Goal: Task Accomplishment & Management: Use online tool/utility

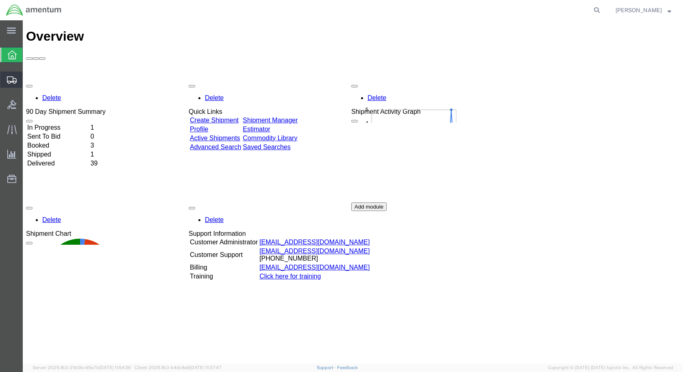
click at [0, 0] on span "Create Shipment" at bounding box center [0, 0] width 0 height 0
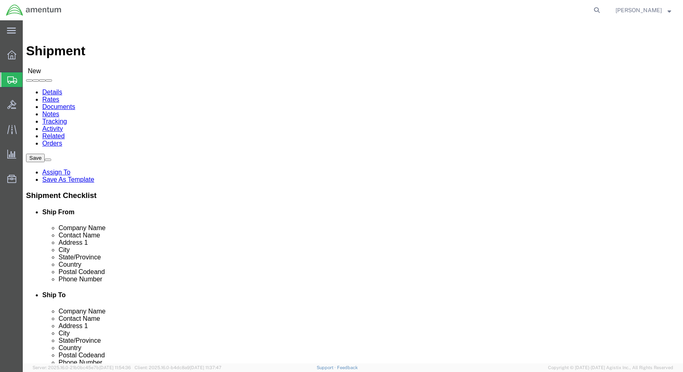
select select
click span
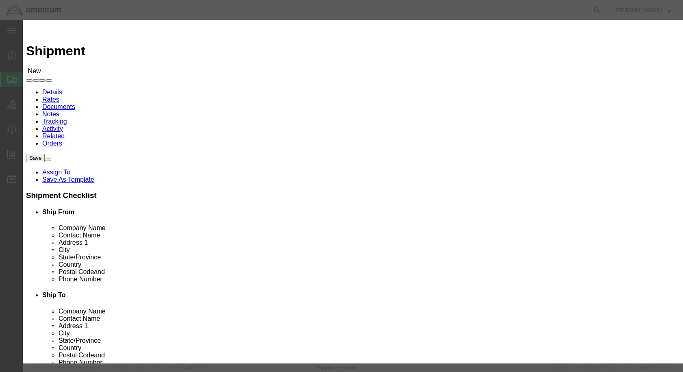
click icon "button"
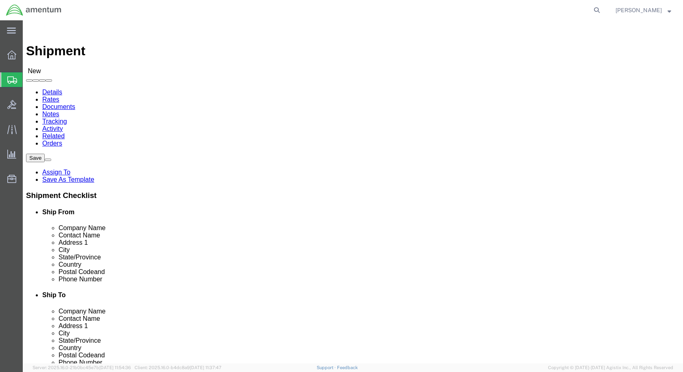
type input "609"
select select "42710"
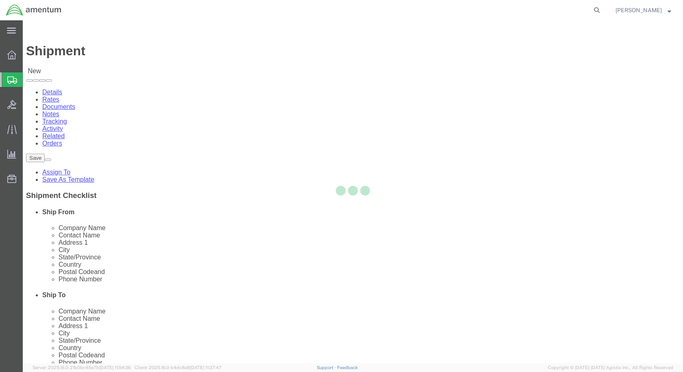
select select "NY"
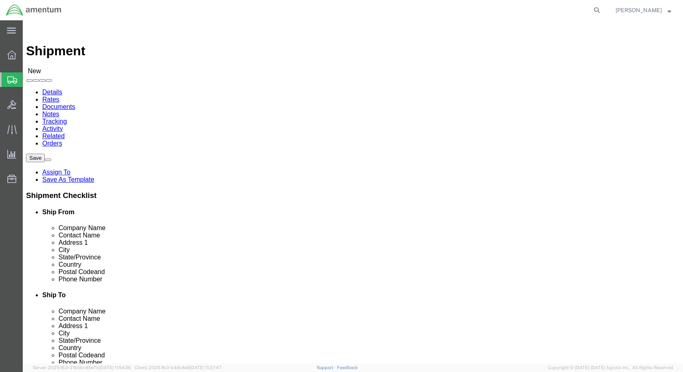
click input "text"
type input "Aviation Laborato"
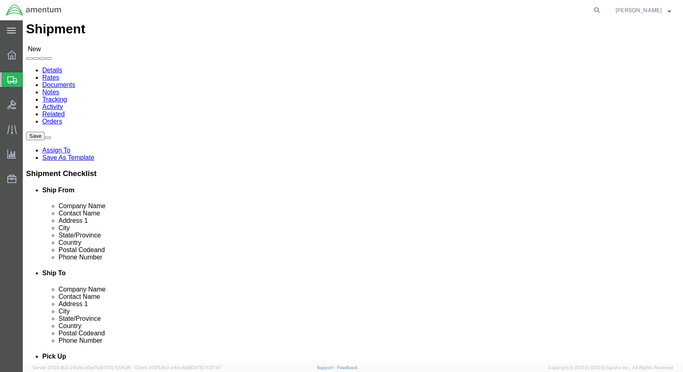
scroll to position [41, 0]
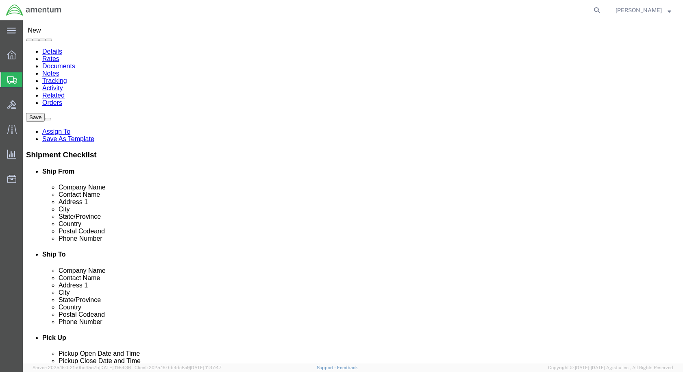
click p "- Aviation Laboratories - (Receiving) [STREET_ADDRESS][PERSON_NAME] , 12:00 AM …"
select select "LA"
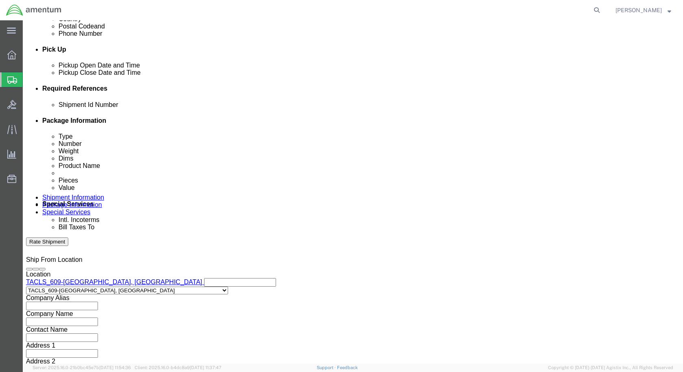
scroll to position [314, 0]
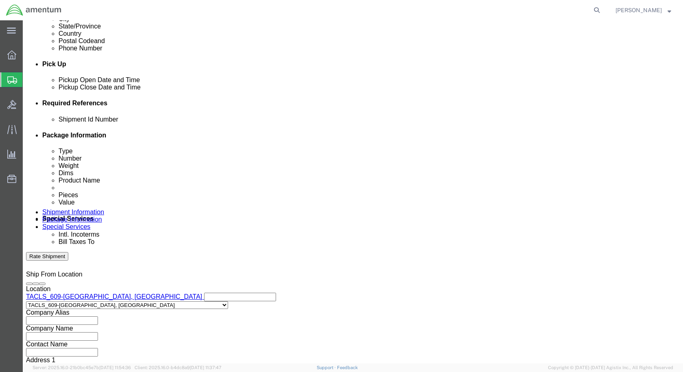
type input "Aviation Laboratories"
click input "text"
type input "1"
click div "Shipment Id Number 1 Select Account Type Activity ID Airline Appointment Number…"
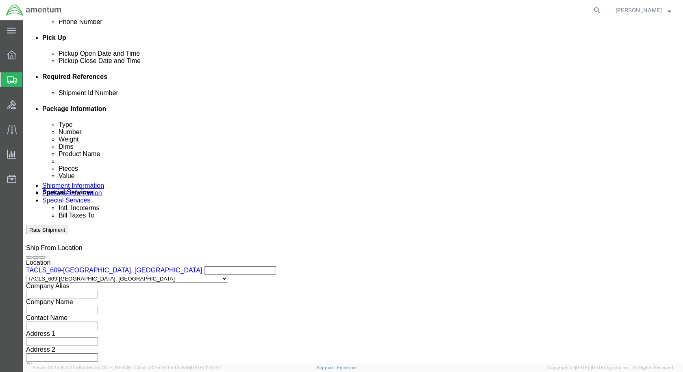
scroll to position [355, 0]
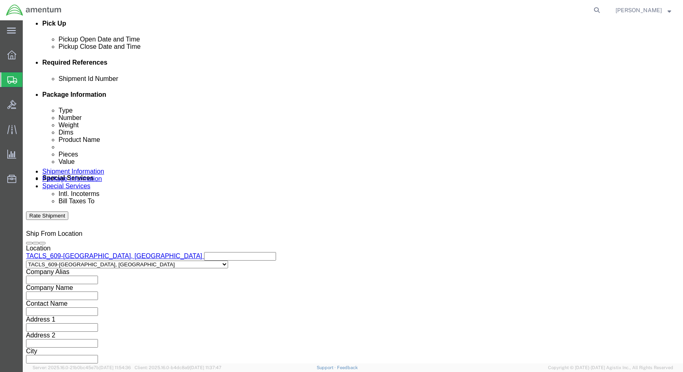
click button "Continue"
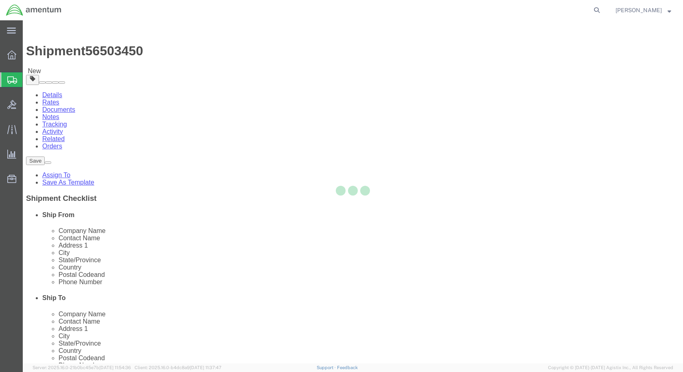
select select "CBOX"
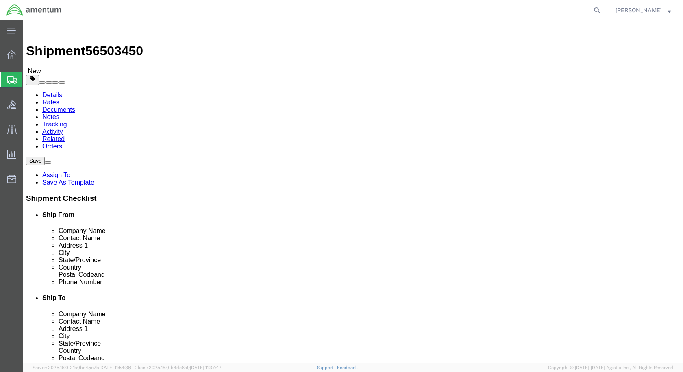
click input "text"
type input "12"
type input "10"
type input "5"
click input "0.00"
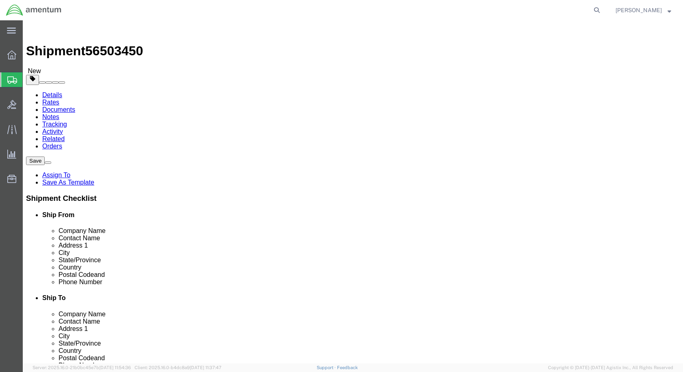
type input "0"
type input "1.0"
click div "Package Type Select BCK Boxes Bale(s) Basket(s) Bolt(s) Bottle(s) Buckets Bulk …"
click link "Add Content"
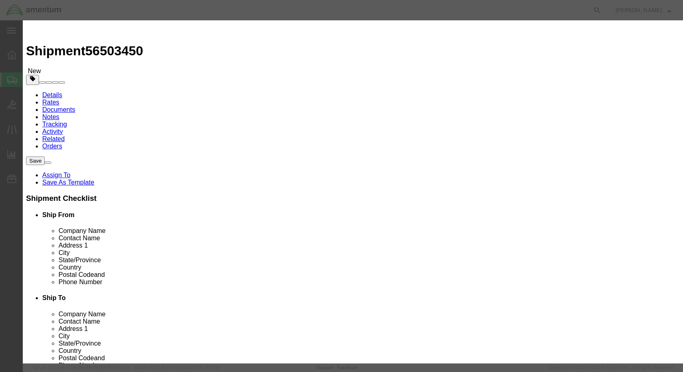
click input "text"
type input "Samples"
click input "0"
type input "2"
type input "1"
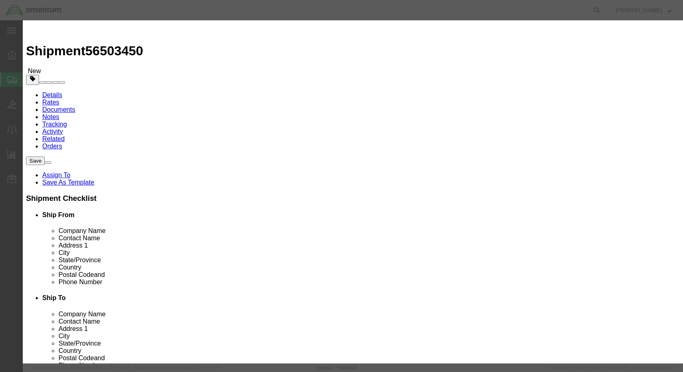
click input "text"
type input "1"
click label "SKU"
click button "Save & Close"
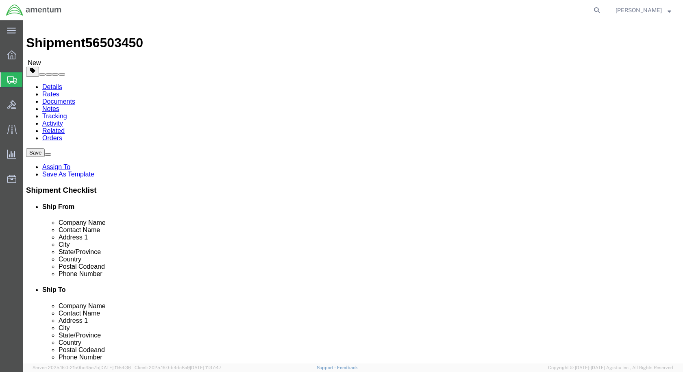
scroll to position [12, 0]
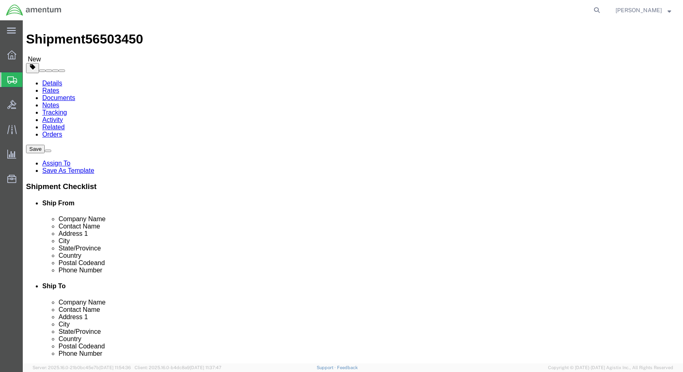
click button "Continue"
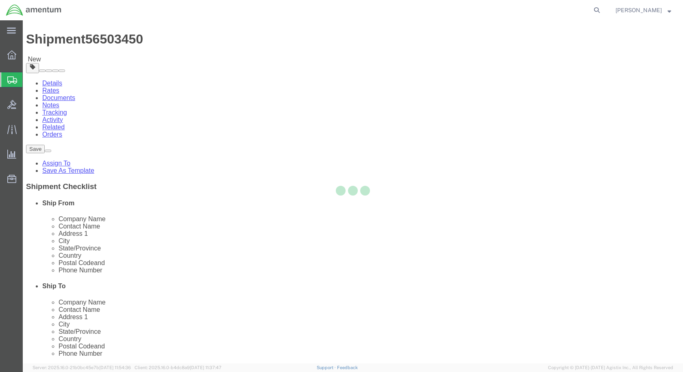
select select
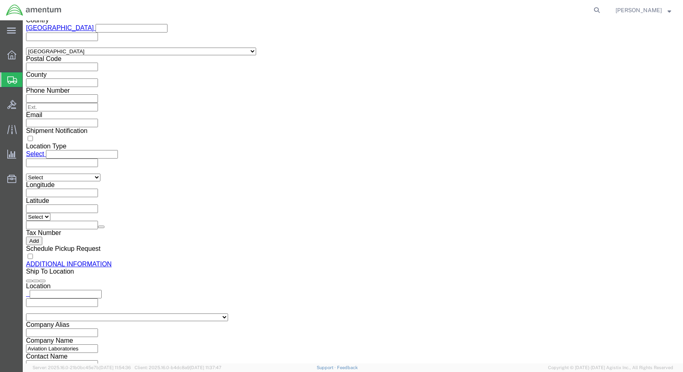
scroll to position [768, 0]
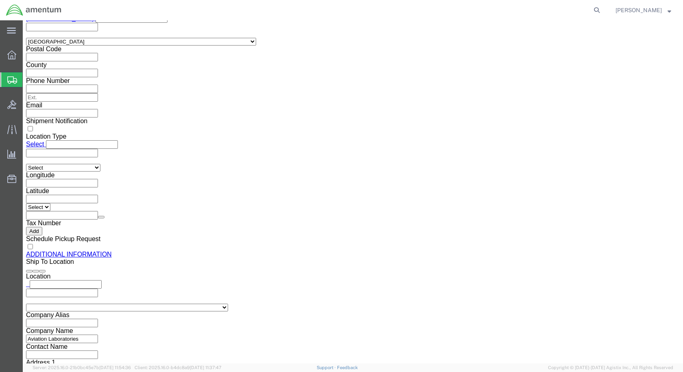
click button "Rate Shipment"
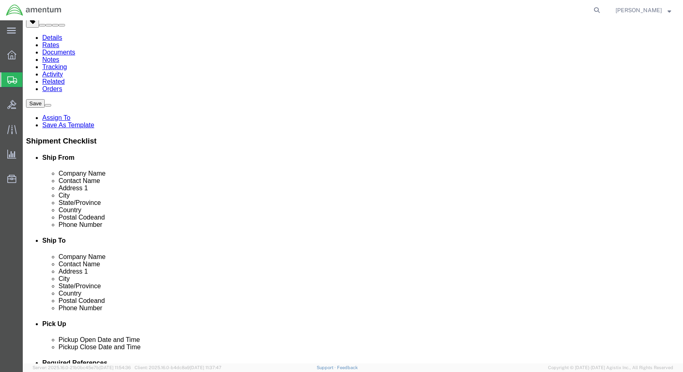
scroll to position [0, 0]
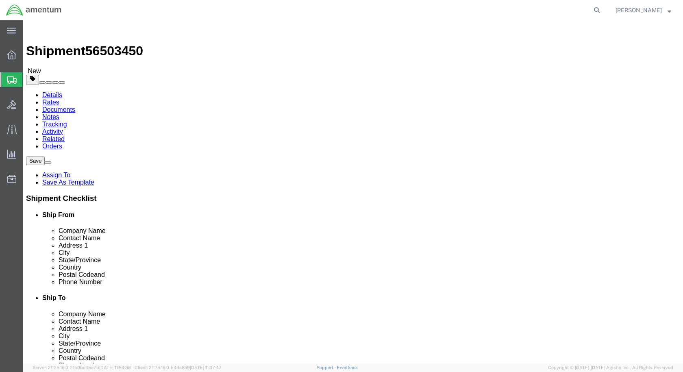
click link "Shipment Information"
click input "Ship From Location / Contact Name : This field is required."
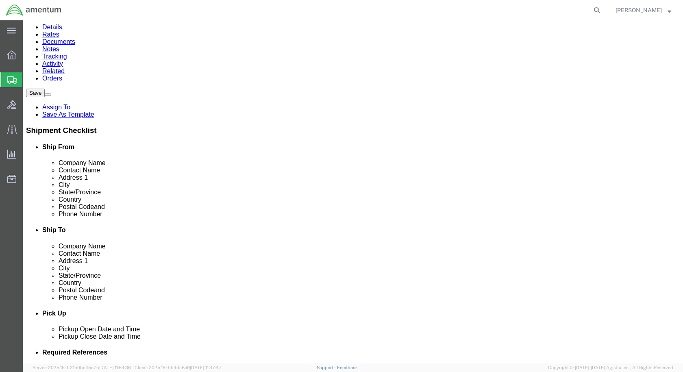
scroll to position [81, 0]
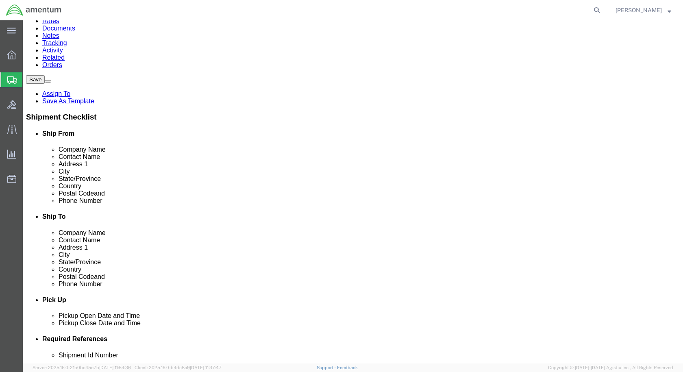
type input "[PERSON_NAME]"
click input "Ship From Location / Phone Number : This field is required."
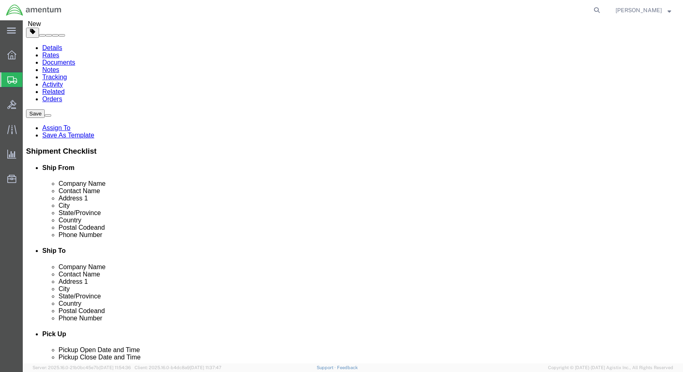
type input "3159410570"
click div "Location TACLS_609-[GEOGRAPHIC_DATA], [GEOGRAPHIC_DATA] My Profile Location [PH…"
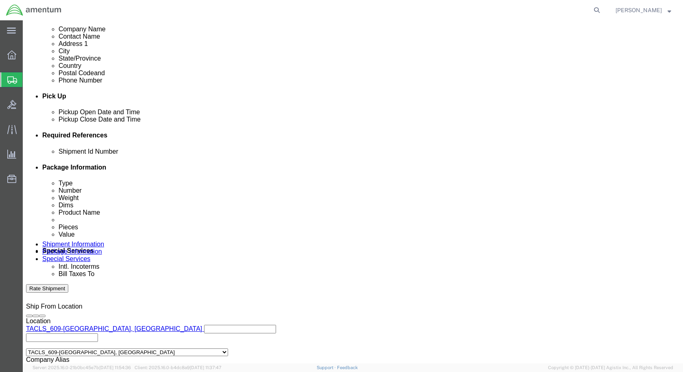
scroll to position [355, 0]
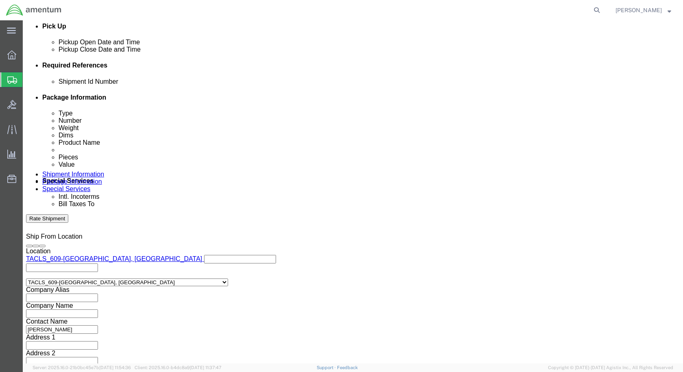
click button "Rate Shipment"
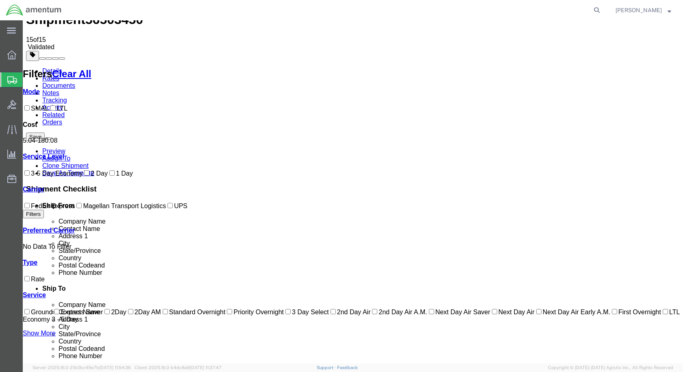
scroll to position [0, 0]
